Goal: Entertainment & Leisure: Consume media (video, audio)

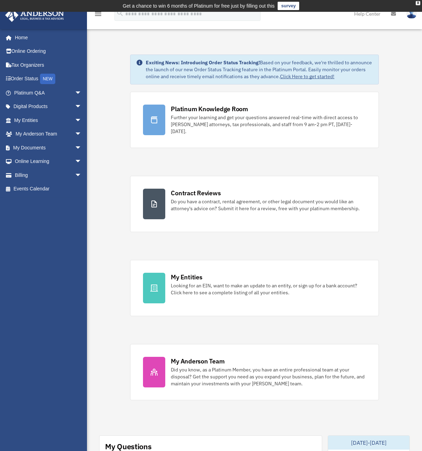
click at [50, 281] on div "[EMAIL_ADDRESS][DOMAIN_NAME] Sign Out [EMAIL_ADDRESS][DOMAIN_NAME] Home Online …" at bounding box center [46, 228] width 92 height 399
click at [27, 118] on link "My Entities arrow_drop_down" at bounding box center [48, 120] width 87 height 14
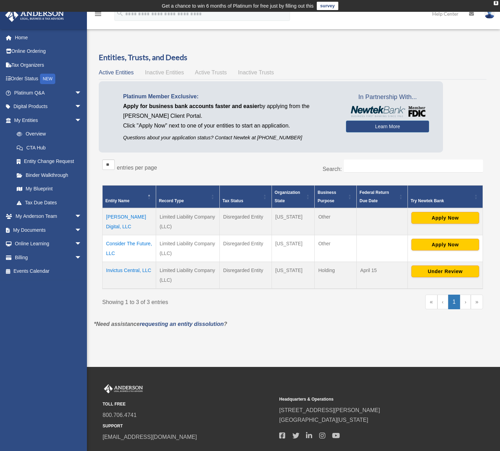
click at [307, 324] on p "*Need assistance requesting an entity dissolution ?" at bounding box center [293, 325] width 408 height 10
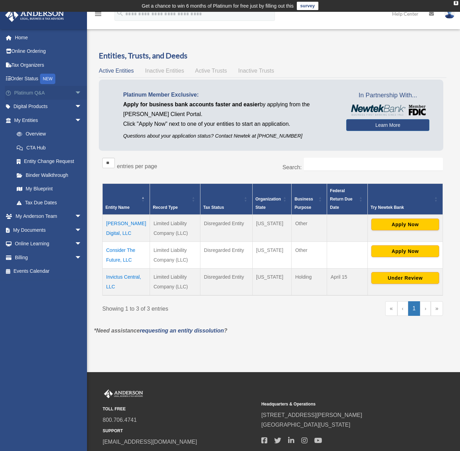
click at [31, 92] on link "Platinum Q&A arrow_drop_down" at bounding box center [48, 93] width 87 height 14
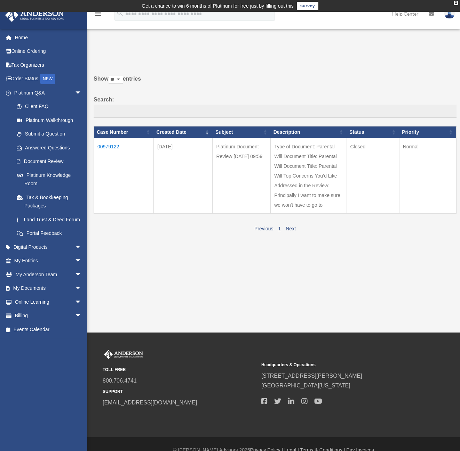
click at [200, 302] on div "Past Questions & Answers [EMAIL_ADDRESS][DOMAIN_NAME] Sign Out [EMAIL_ADDRESS][…" at bounding box center [230, 172] width 460 height 321
click at [40, 252] on link "Digital Products arrow_drop_down" at bounding box center [48, 247] width 87 height 14
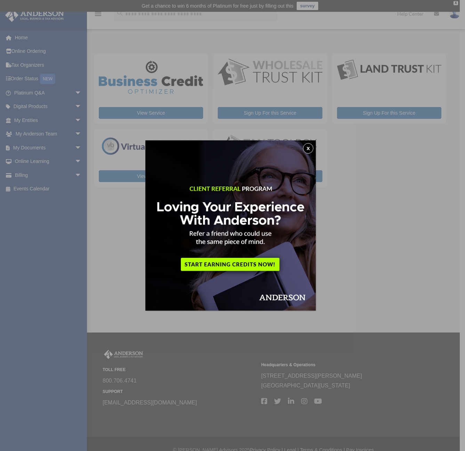
click at [307, 148] on button "x" at bounding box center [308, 148] width 10 height 10
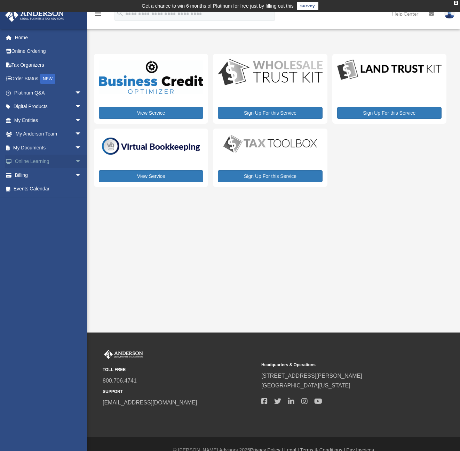
click at [29, 162] on link "Online Learning arrow_drop_down" at bounding box center [48, 162] width 87 height 14
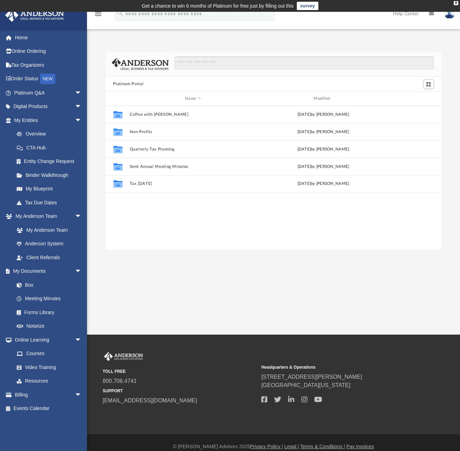
scroll to position [153, 330]
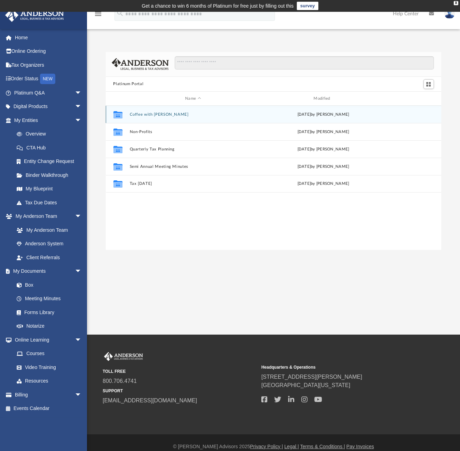
click at [142, 115] on button "Coffee with Carl" at bounding box center [192, 114] width 127 height 5
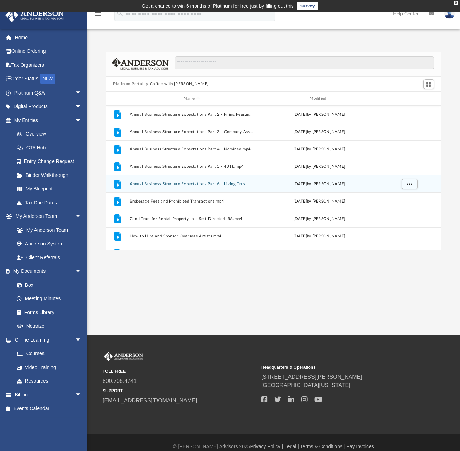
click at [156, 185] on button "Annual Business Structure Expectations Part 6 - Living Trust.mp4" at bounding box center [191, 184] width 125 height 5
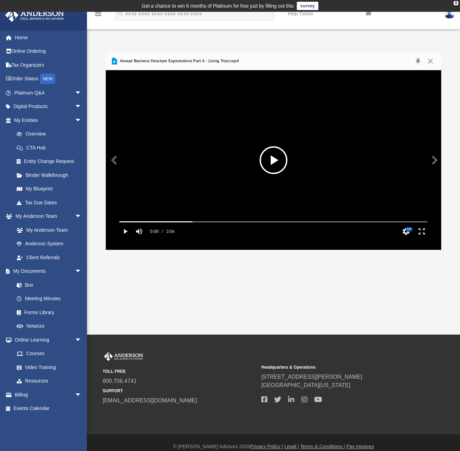
click at [273, 163] on button "File preview" at bounding box center [273, 160] width 28 height 28
click at [405, 239] on button "HD" at bounding box center [406, 232] width 16 height 14
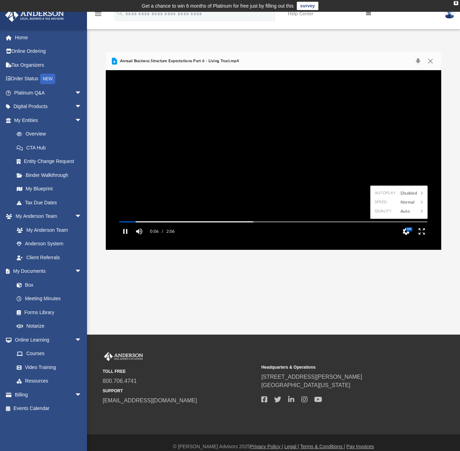
click at [362, 141] on video "File preview" at bounding box center [273, 160] width 319 height 160
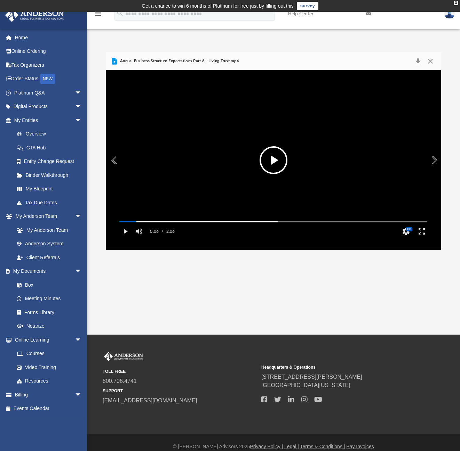
click at [268, 157] on button "File preview" at bounding box center [273, 160] width 28 height 28
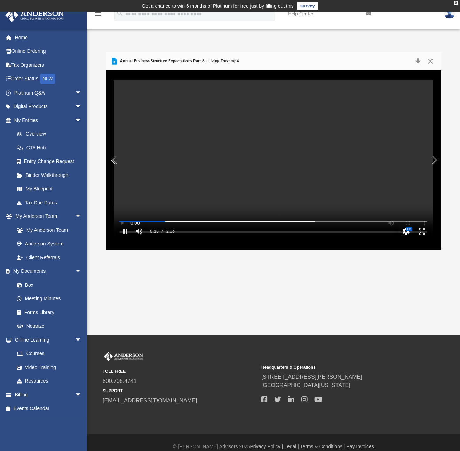
click at [405, 239] on button "HD" at bounding box center [406, 232] width 16 height 14
click at [419, 215] on icon "File preview" at bounding box center [421, 211] width 6 height 6
click at [401, 186] on icon "File preview" at bounding box center [402, 184] width 2 height 3
click at [177, 284] on div "App alpha_5by5@yahoo.com Sign Out steadi5by5@protonmail.com Home Online Orderin…" at bounding box center [230, 173] width 460 height 323
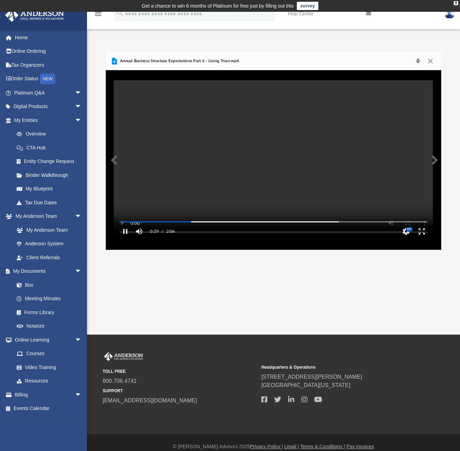
click at [363, 153] on video "File preview" at bounding box center [273, 160] width 319 height 160
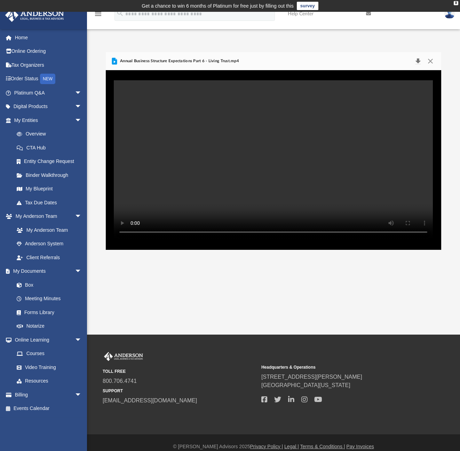
click at [419, 61] on button "Download" at bounding box center [418, 61] width 13 height 10
click at [432, 60] on button "Close" at bounding box center [430, 61] width 13 height 10
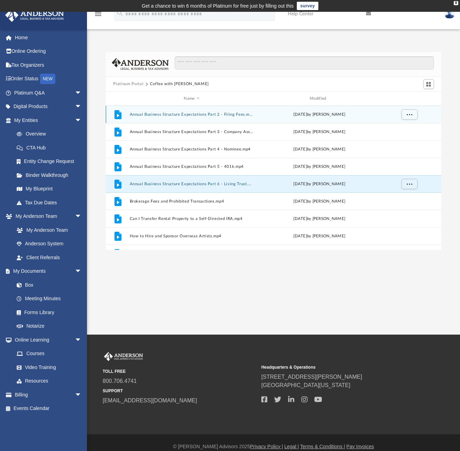
click at [197, 114] on button "Annual Business Structure Expectations Part 2 - Filing Fees.mp4" at bounding box center [191, 114] width 125 height 5
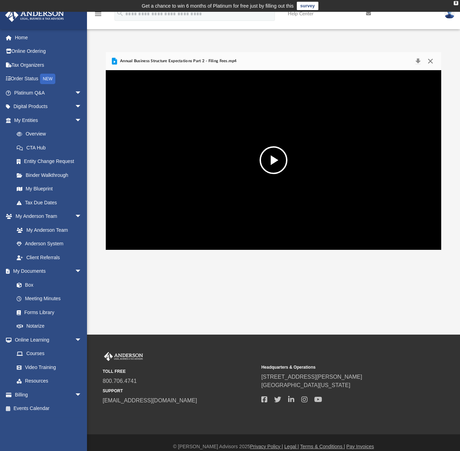
click at [431, 62] on button "Close" at bounding box center [430, 61] width 13 height 10
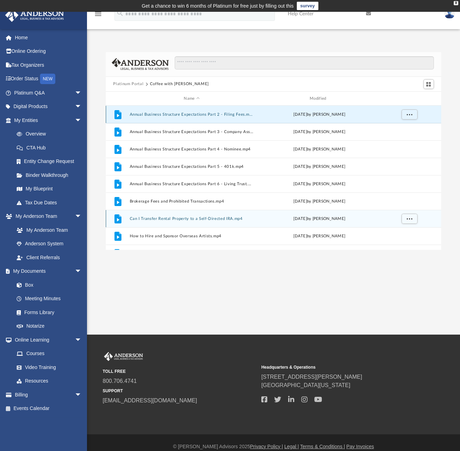
scroll to position [49, 0]
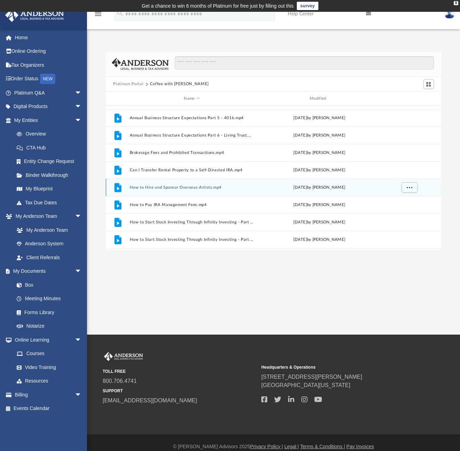
click at [173, 189] on button "How to Hire and Sponsor Overseas Artists.mp4" at bounding box center [191, 187] width 125 height 5
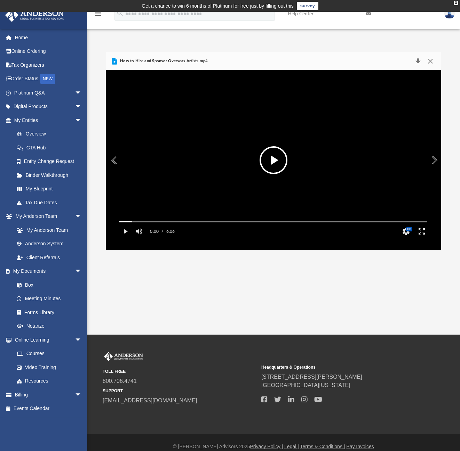
click at [418, 62] on button "Download" at bounding box center [418, 61] width 13 height 10
click at [431, 61] on button "Close" at bounding box center [430, 61] width 13 height 10
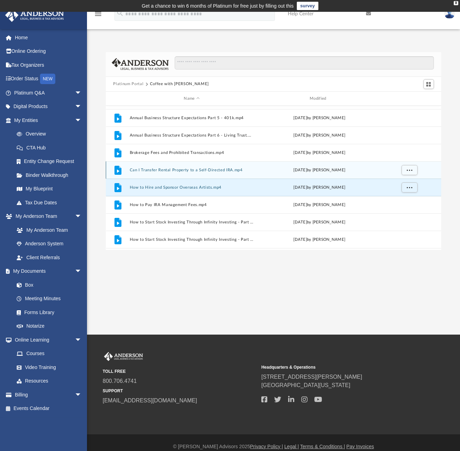
click at [208, 170] on button "Can I Transfer Rental Property to a Self-Directed IRA.mp4" at bounding box center [191, 170] width 125 height 5
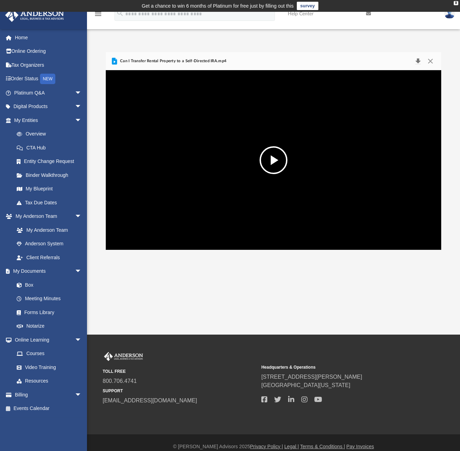
click at [417, 61] on button "Download" at bounding box center [418, 61] width 13 height 10
click at [431, 60] on button "Close" at bounding box center [430, 61] width 13 height 10
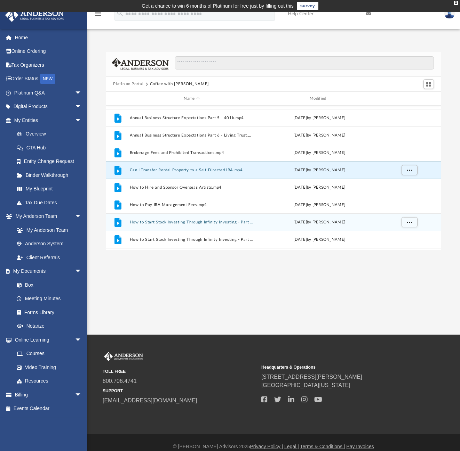
click at [161, 222] on button "How to Start Stock Investing Through Infinity Investing - Part 1.mp4" at bounding box center [191, 222] width 125 height 5
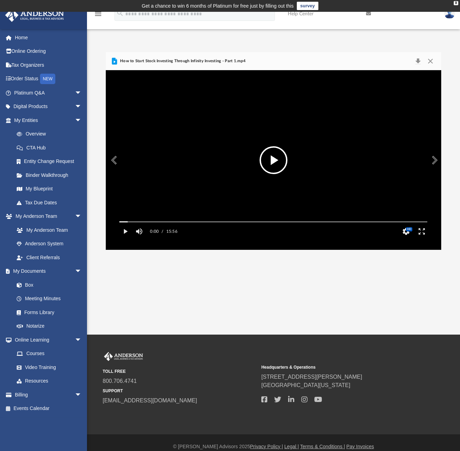
click at [333, 198] on video "File preview" at bounding box center [273, 160] width 319 height 160
click at [126, 239] on button "Pause" at bounding box center [125, 232] width 16 height 14
click at [419, 62] on button "Download" at bounding box center [418, 61] width 13 height 10
click at [431, 61] on button "Close" at bounding box center [430, 61] width 13 height 10
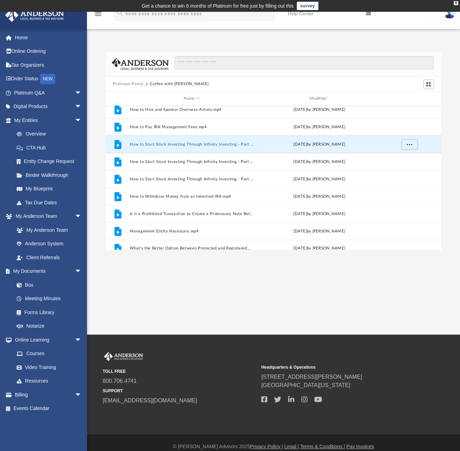
scroll to position [127, 0]
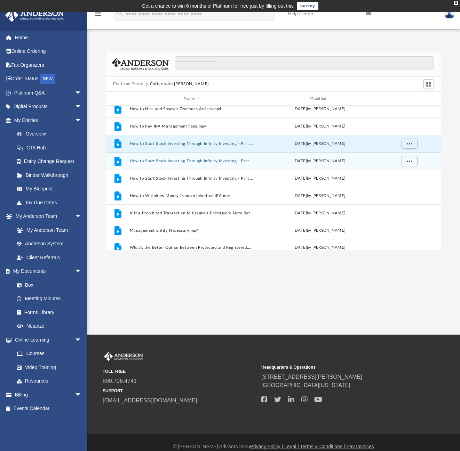
click at [197, 162] on button "How to Start Stock Investing Through Infinity Investing - Part 2.mp4" at bounding box center [191, 161] width 125 height 5
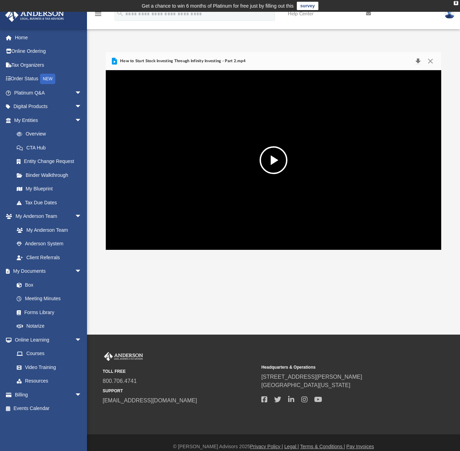
click at [418, 61] on button "Download" at bounding box center [418, 61] width 13 height 10
click at [432, 61] on button "Close" at bounding box center [430, 61] width 13 height 10
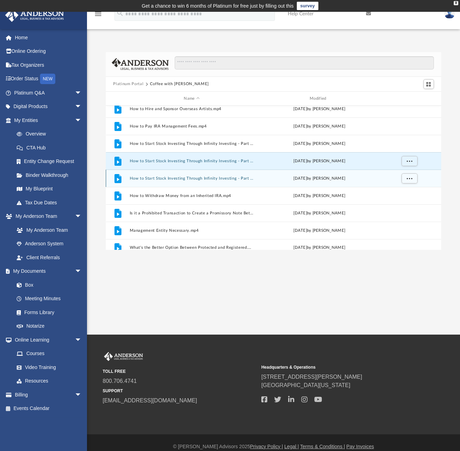
click at [217, 178] on button "How to Start Stock Investing Through Infinity Investing - Part 3.mp4" at bounding box center [191, 178] width 125 height 5
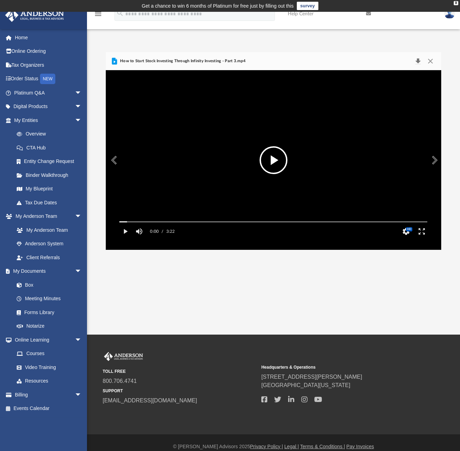
click at [417, 62] on button "Download" at bounding box center [418, 61] width 13 height 10
click at [430, 61] on button "Close" at bounding box center [430, 61] width 13 height 10
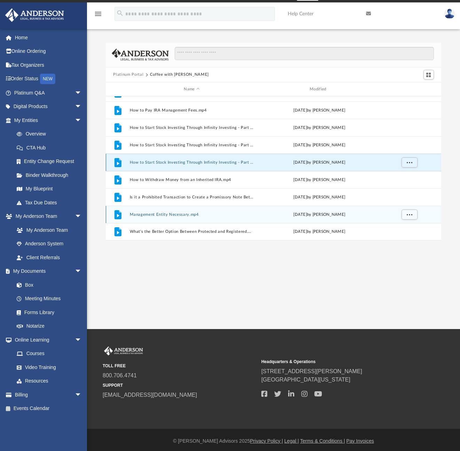
scroll to position [11, 0]
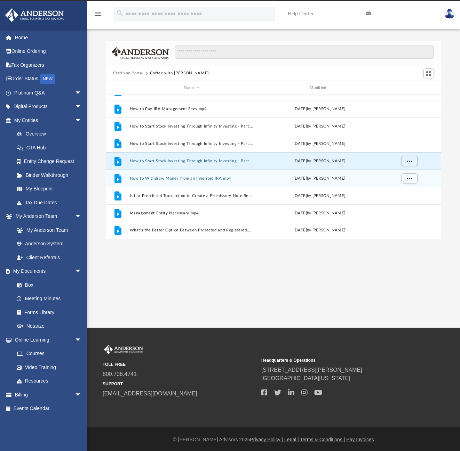
click at [181, 180] on button "How to Withdraw Money from an Inherited IRA.mp4" at bounding box center [191, 178] width 125 height 5
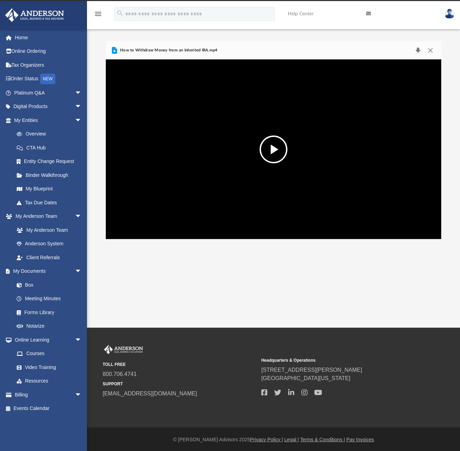
click at [419, 50] on button "Download" at bounding box center [418, 51] width 13 height 10
click at [431, 50] on button "Close" at bounding box center [430, 51] width 13 height 10
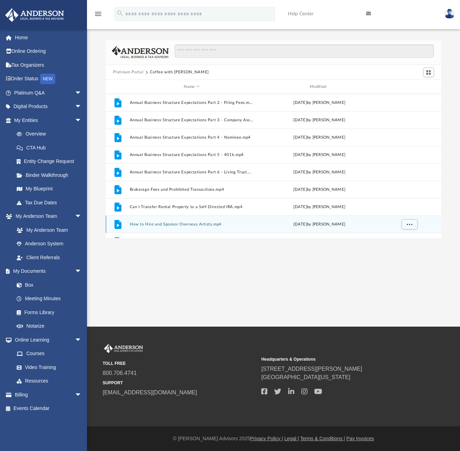
scroll to position [0, 0]
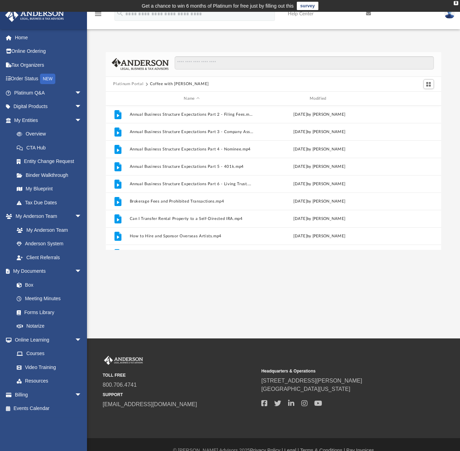
click at [136, 84] on button "Platinum Portal" at bounding box center [128, 84] width 30 height 6
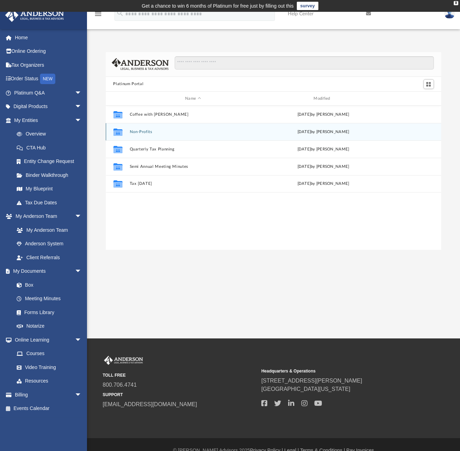
click at [140, 131] on button "Non-Profits" at bounding box center [192, 132] width 127 height 5
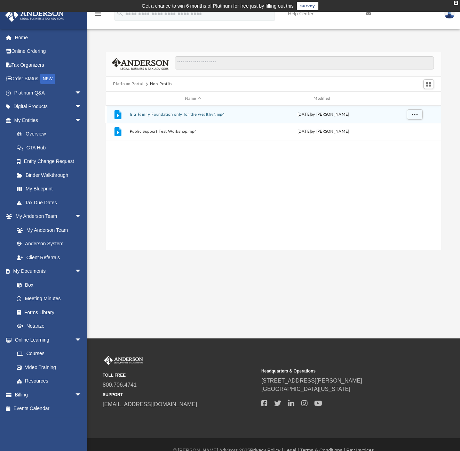
click at [188, 114] on button "Is a Family Foundation only for the wealthy?.mp4" at bounding box center [192, 114] width 127 height 5
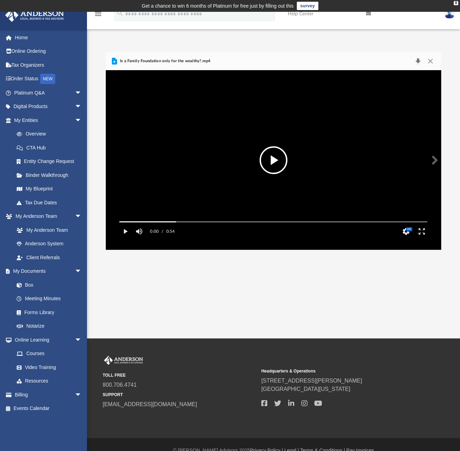
click at [418, 61] on button "Download" at bounding box center [418, 61] width 13 height 10
click at [431, 61] on button "Close" at bounding box center [430, 61] width 13 height 10
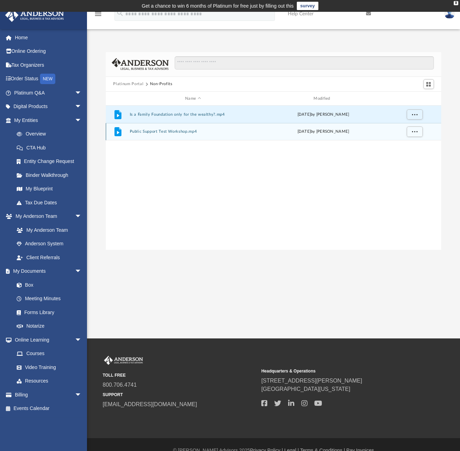
click at [154, 131] on button "Public Support Test Workshop.mp4" at bounding box center [192, 132] width 127 height 5
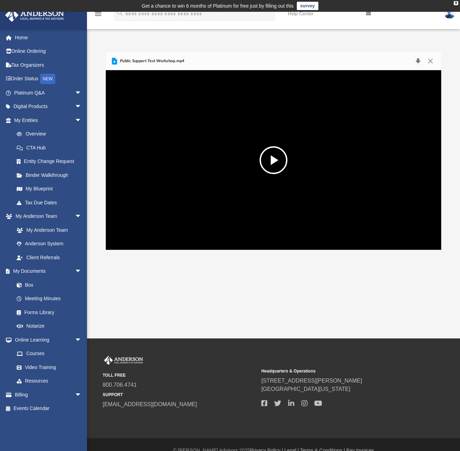
click at [418, 61] on button "Download" at bounding box center [418, 61] width 13 height 10
click at [432, 61] on button "Close" at bounding box center [430, 61] width 13 height 10
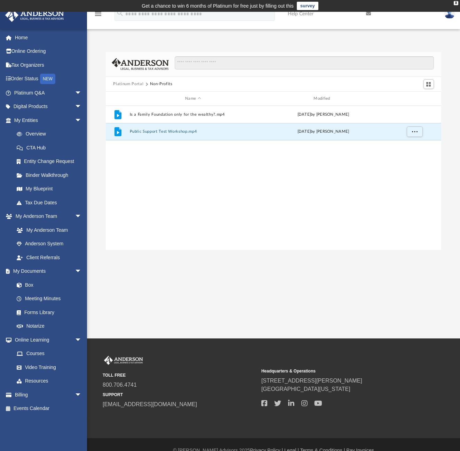
click at [133, 84] on button "Platinum Portal" at bounding box center [128, 84] width 30 height 6
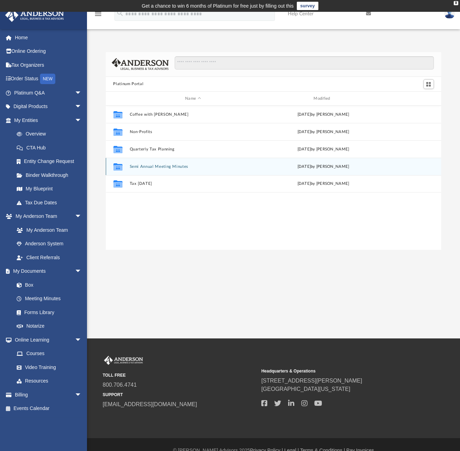
click at [142, 165] on button "Semi Annual Meeting Minutes" at bounding box center [192, 167] width 127 height 5
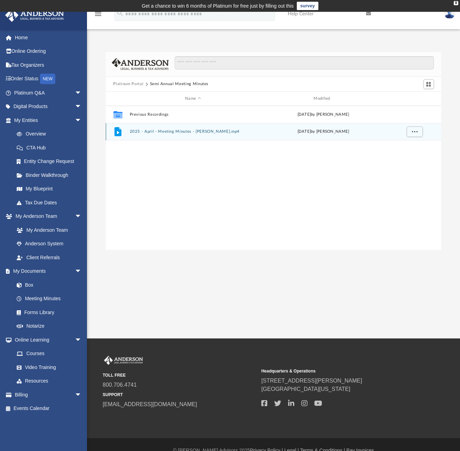
click at [175, 134] on button "2025 - April - Meeting Minutes - EJ McCaffrey.mp4" at bounding box center [192, 132] width 127 height 5
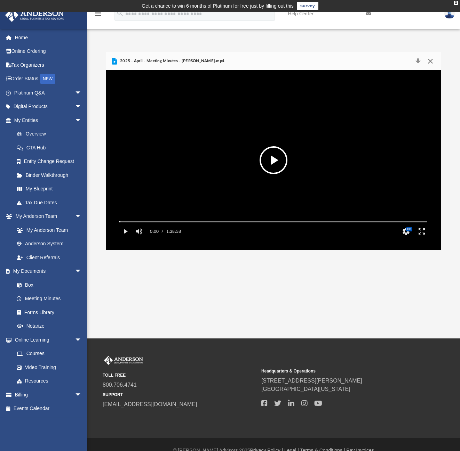
click at [432, 62] on button "Close" at bounding box center [430, 61] width 13 height 10
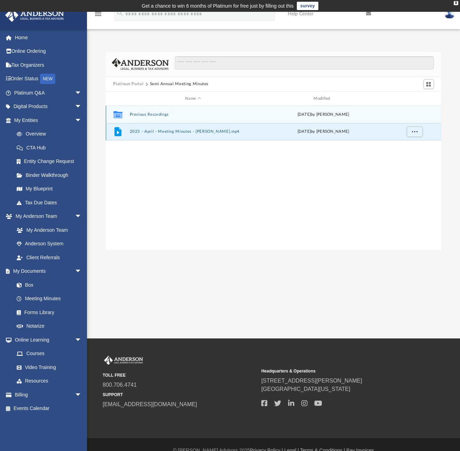
drag, startPoint x: 119, startPoint y: 115, endPoint x: 186, endPoint y: 126, distance: 68.0
click at [120, 115] on g "grid" at bounding box center [117, 114] width 9 height 7
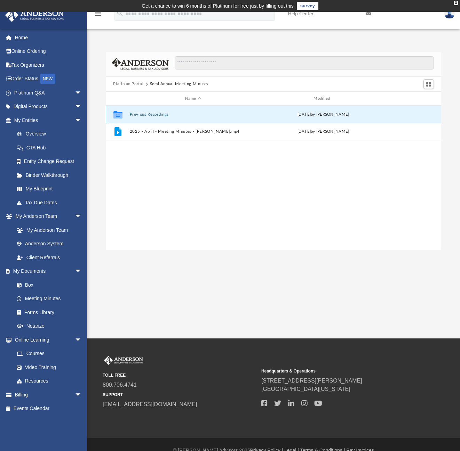
click at [154, 114] on button "Previous Recordings" at bounding box center [192, 114] width 127 height 5
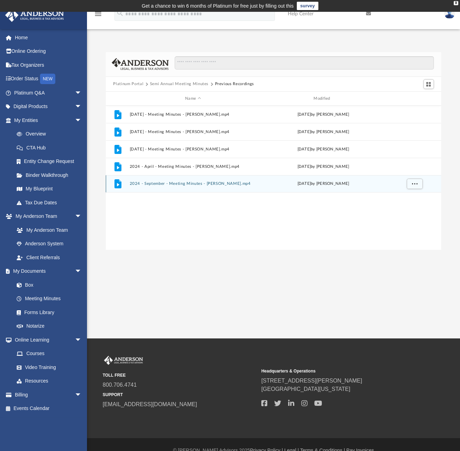
click at [176, 185] on button "2024 - September - Meeting Minutes - EJ McCaffrey.mp4" at bounding box center [192, 184] width 127 height 5
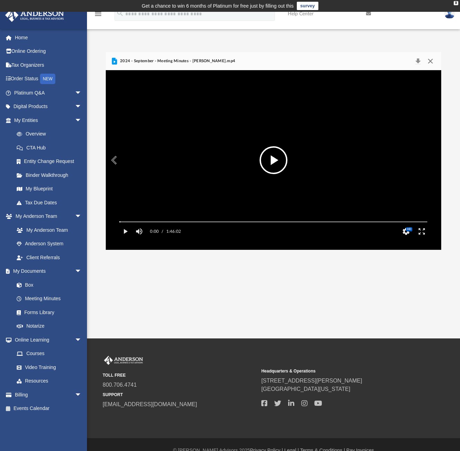
click at [432, 62] on button "Close" at bounding box center [430, 61] width 13 height 10
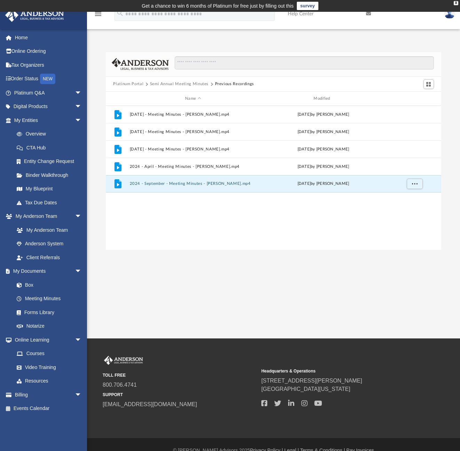
click at [136, 85] on button "Platinum Portal" at bounding box center [128, 84] width 30 height 6
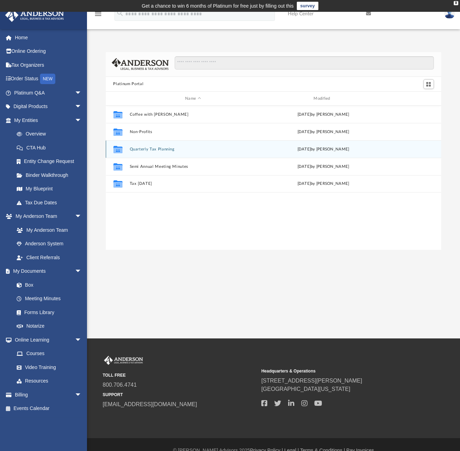
click at [144, 150] on button "Quarterly Tax Planning" at bounding box center [192, 149] width 127 height 5
click at [134, 150] on button "2025" at bounding box center [192, 149] width 127 height 5
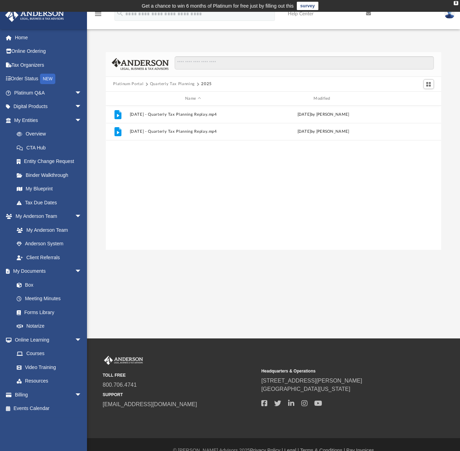
click at [133, 85] on button "Platinum Portal" at bounding box center [128, 84] width 30 height 6
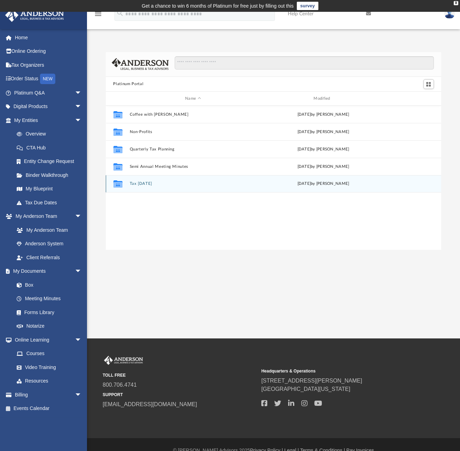
click at [141, 186] on button "Tax Tuesday" at bounding box center [192, 184] width 127 height 5
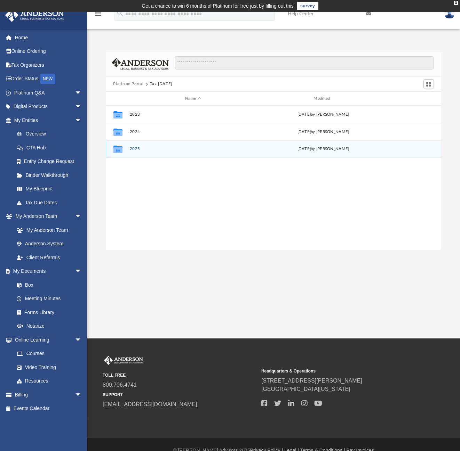
click at [135, 151] on button "2025" at bounding box center [192, 149] width 127 height 5
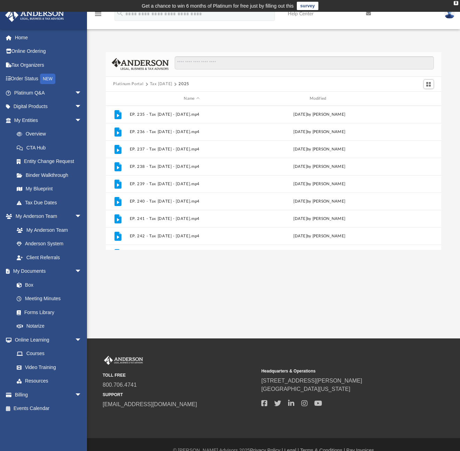
click at [139, 84] on button "Platinum Portal" at bounding box center [128, 84] width 30 height 6
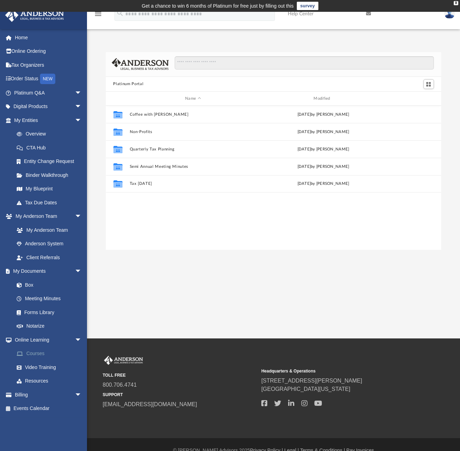
click at [30, 351] on link "Courses" at bounding box center [51, 354] width 82 height 14
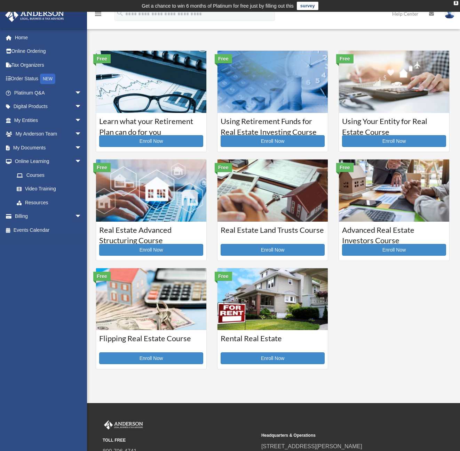
click at [451, 16] on img at bounding box center [449, 14] width 10 height 10
click at [171, 312] on img at bounding box center [151, 300] width 110 height 62
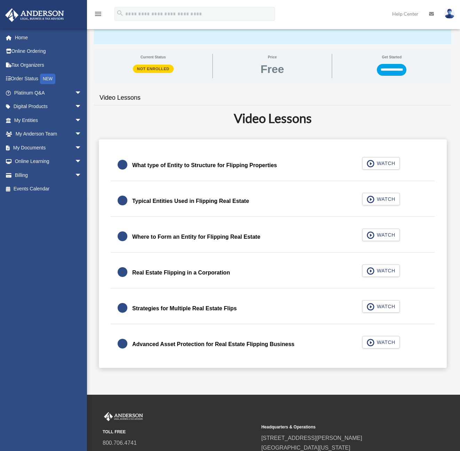
scroll to position [148, 0]
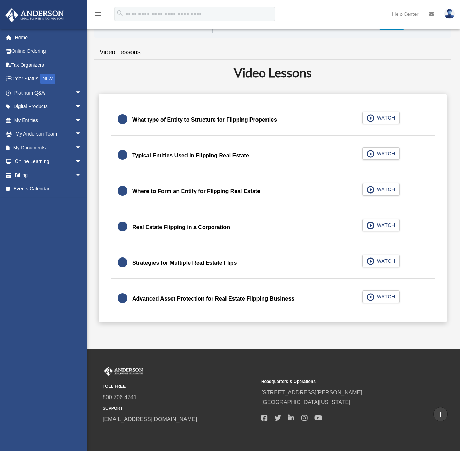
click at [450, 16] on img at bounding box center [449, 14] width 10 height 10
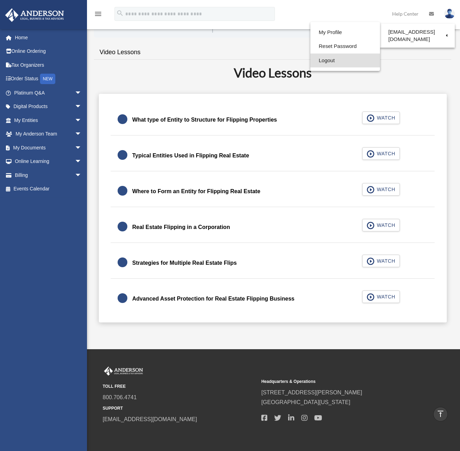
click at [321, 60] on link "Logout" at bounding box center [345, 61] width 70 height 14
